Goal: Navigation & Orientation: Find specific page/section

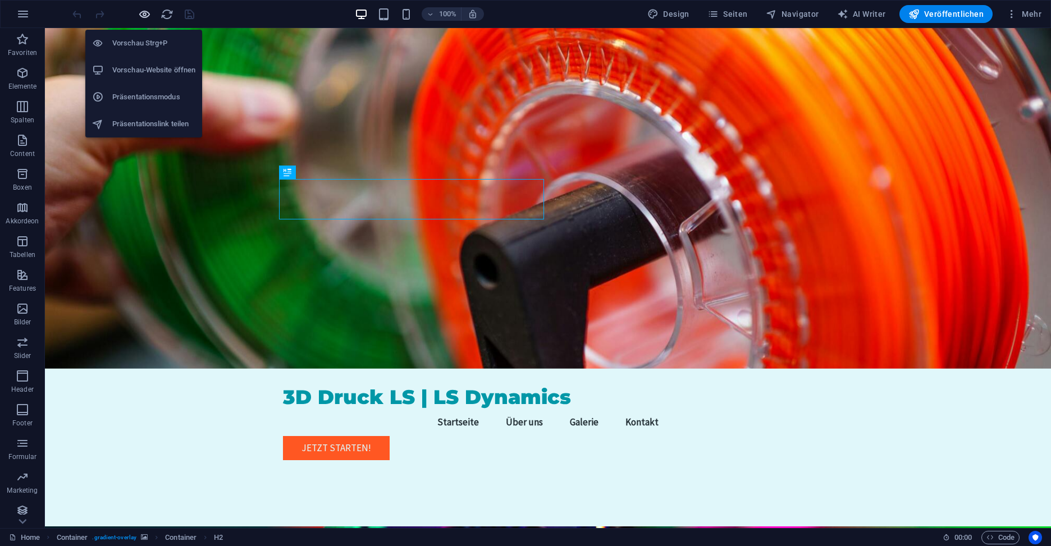
click at [149, 17] on icon "button" at bounding box center [144, 14] width 13 height 13
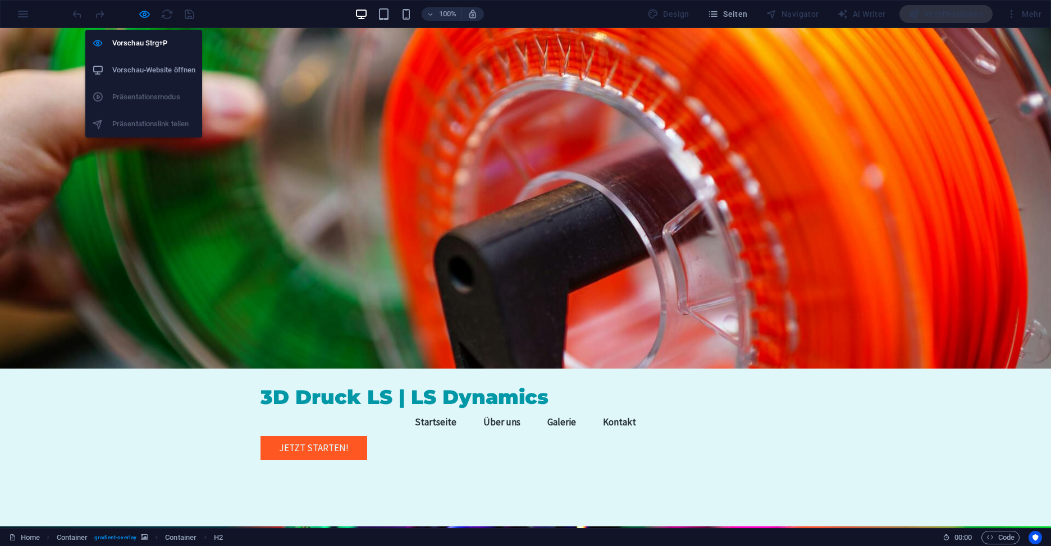
click at [155, 63] on h6 "Vorschau-Website öffnen" at bounding box center [153, 69] width 83 height 13
